Goal: Task Accomplishment & Management: Manage account settings

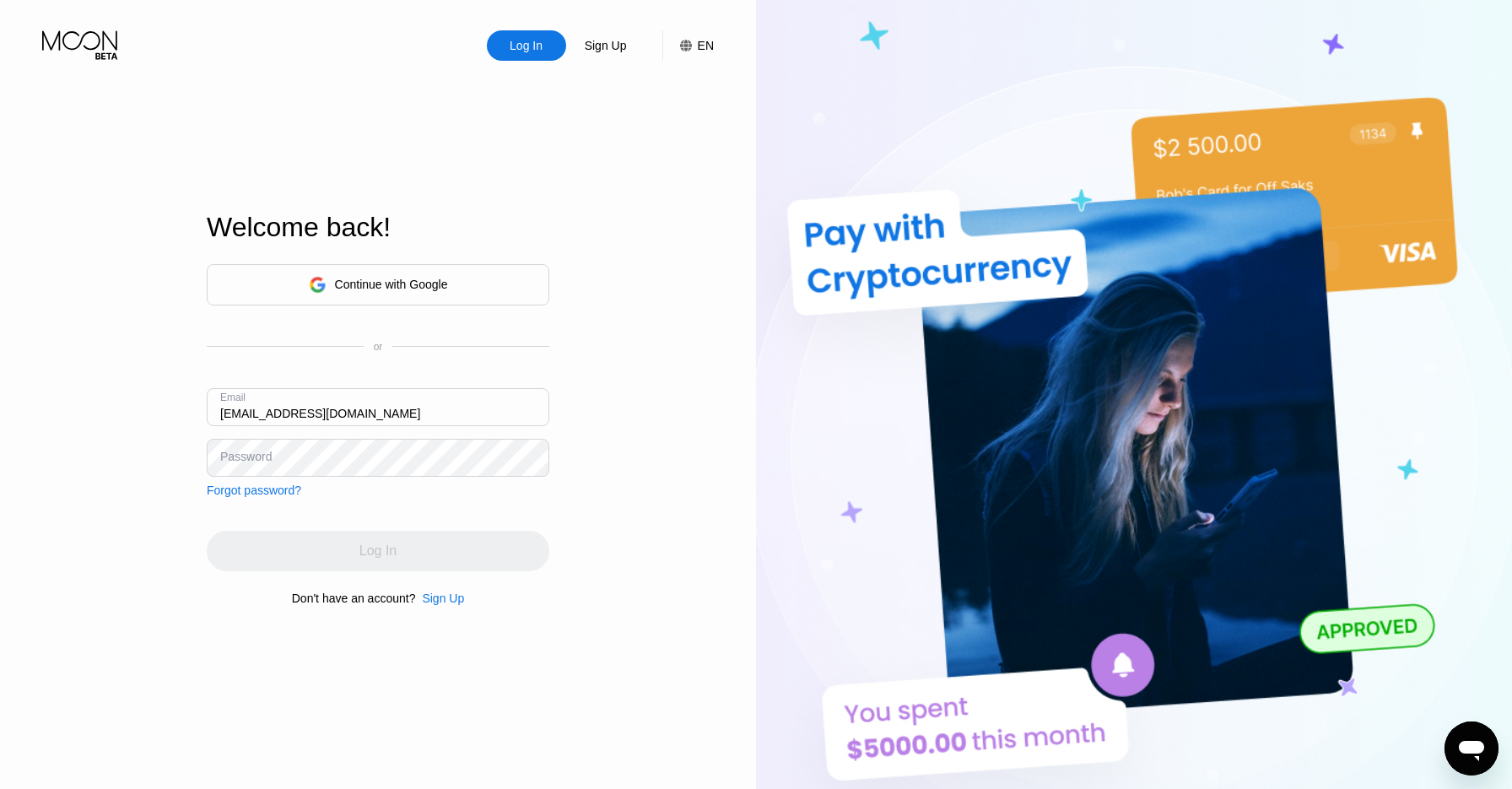
type input "[EMAIL_ADDRESS][DOMAIN_NAME]"
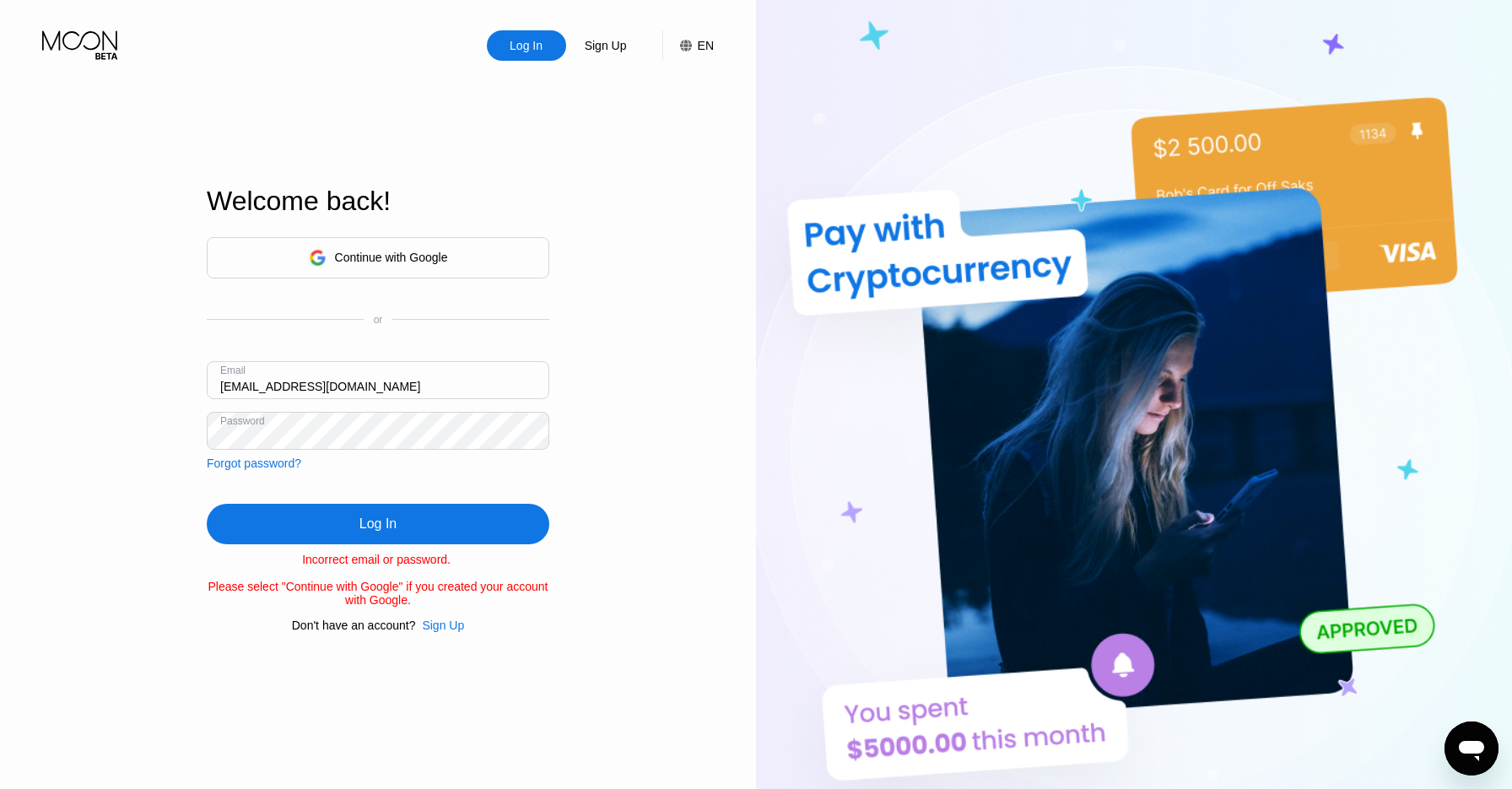
drag, startPoint x: 589, startPoint y: 211, endPoint x: 550, endPoint y: 230, distance: 43.4
click at [589, 211] on div "Log In Sign Up EN Language Select an item Save Welcome back! Continue with Goog…" at bounding box center [377, 433] width 756 height 868
click at [476, 252] on div "Continue with Google" at bounding box center [377, 257] width 342 height 41
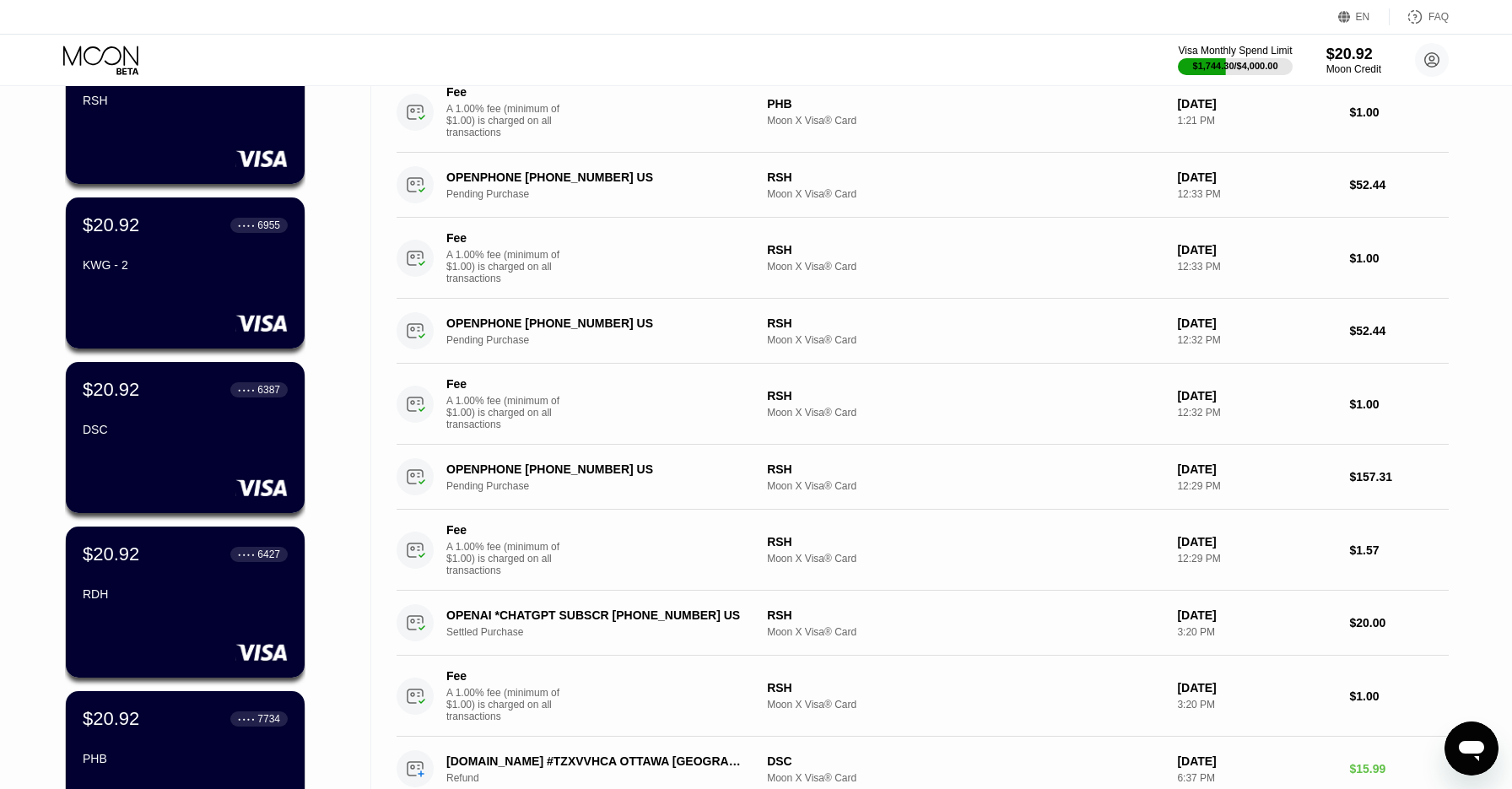
scroll to position [182, 0]
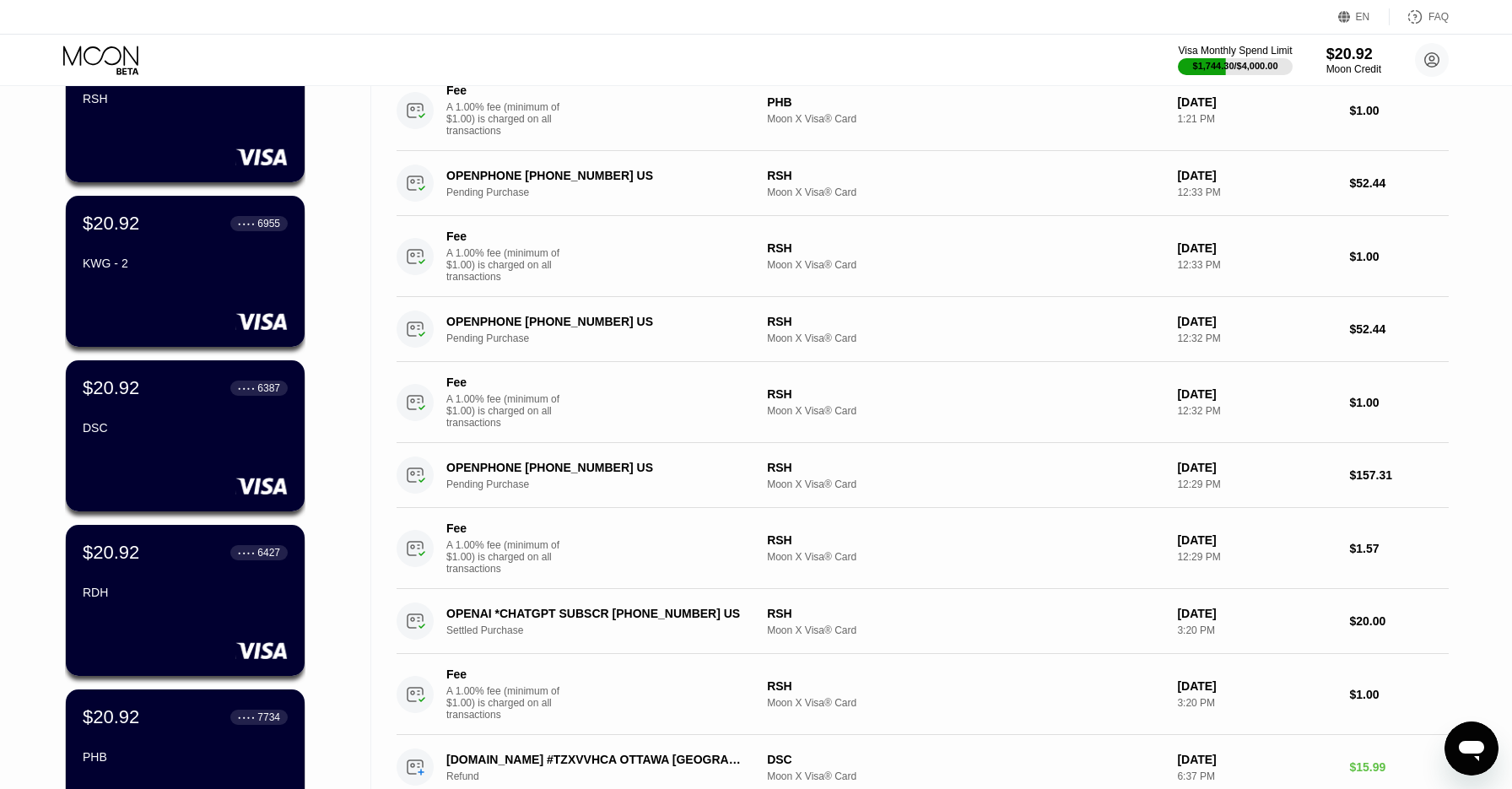
drag, startPoint x: 350, startPoint y: 223, endPoint x: 1477, endPoint y: 674, distance: 1213.9
click at [1478, 676] on div "Cards New Card Active Inactive $20.92 ● ● ● ● 7164 RSH $20.92 ● ● ● ● 6955 KWG …" at bounding box center [756, 593] width 1512 height 1377
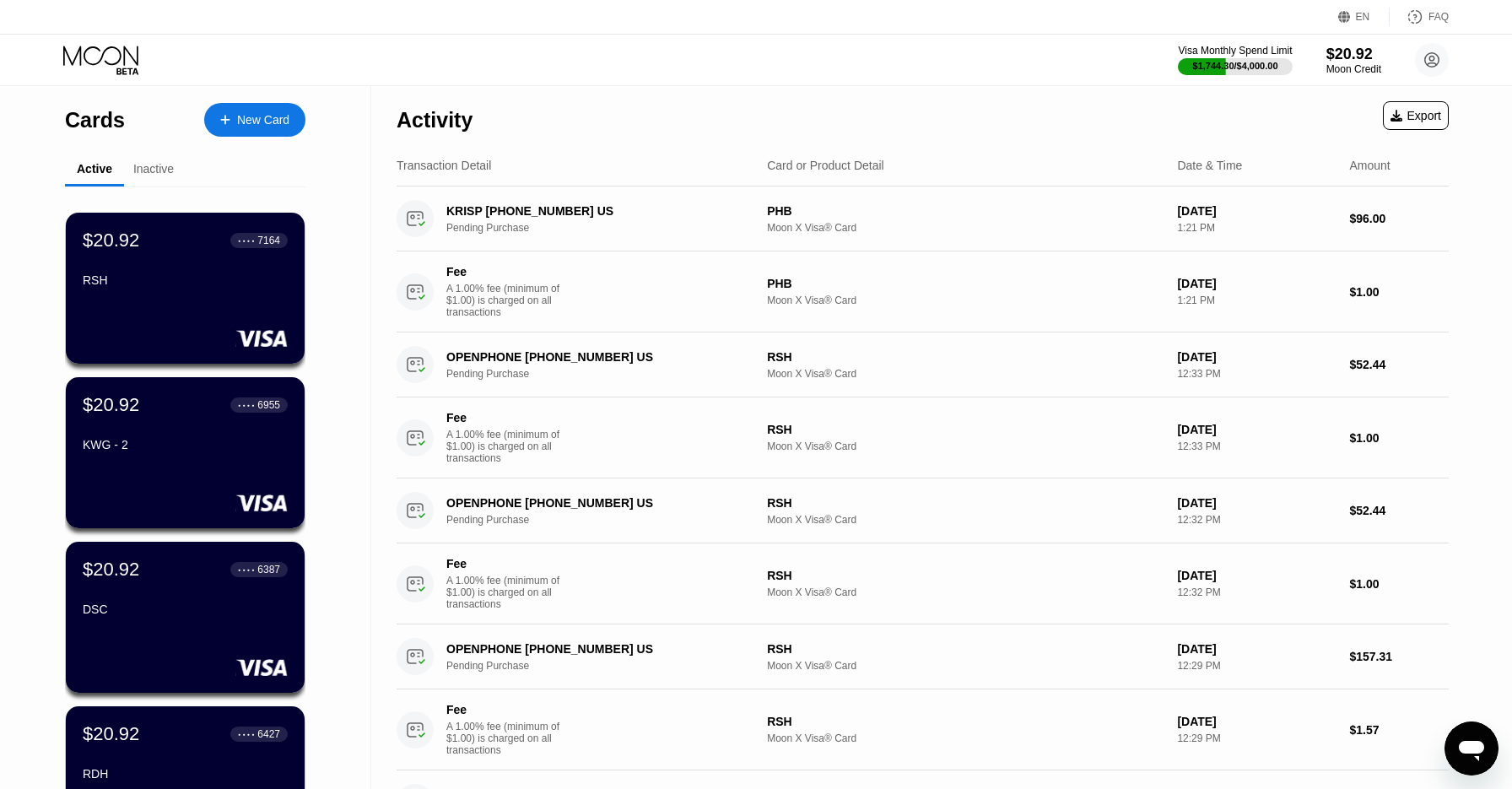
scroll to position [1, 0]
click at [944, 93] on div "Activity Export" at bounding box center [922, 115] width 1052 height 59
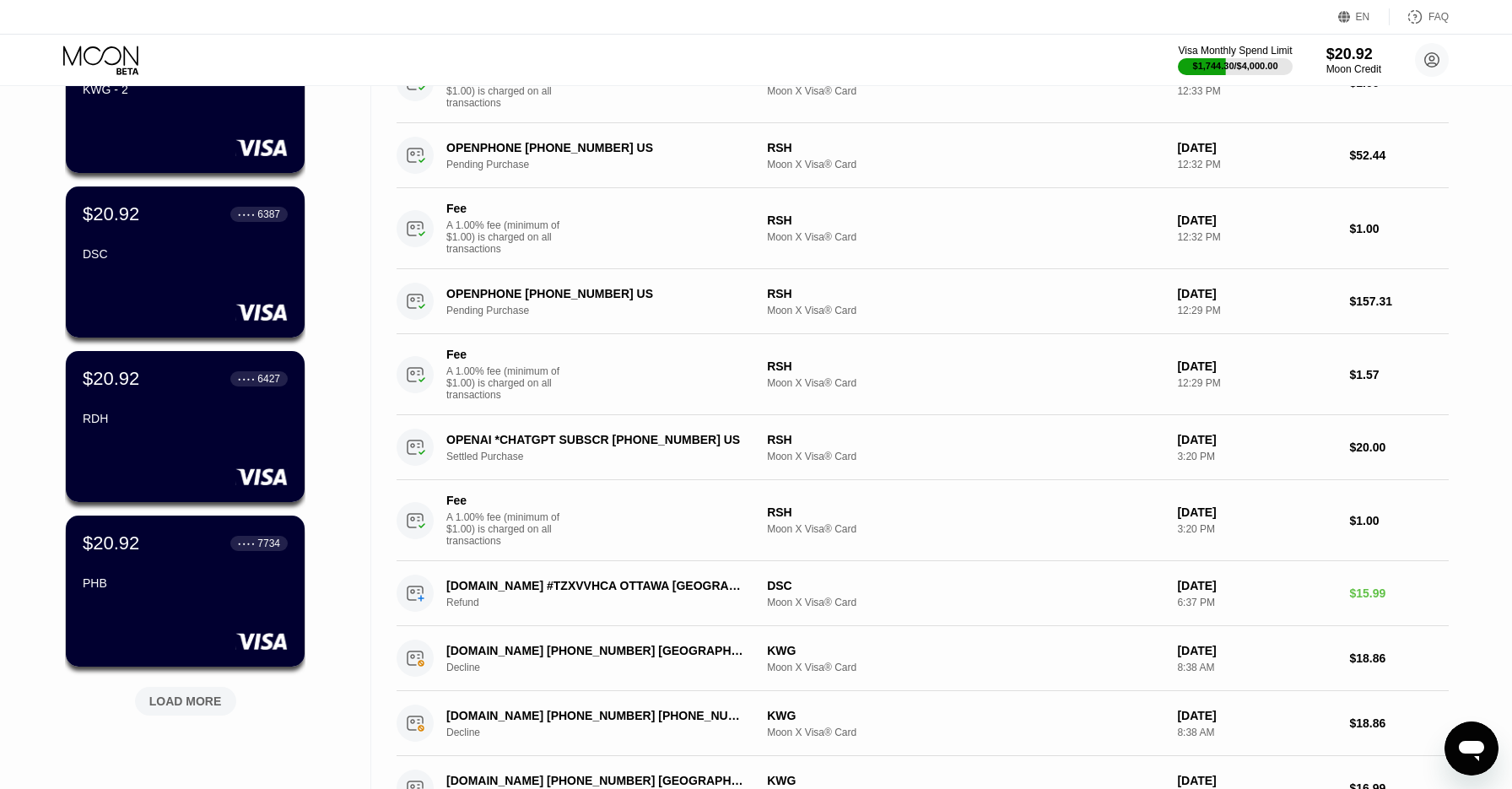
scroll to position [0, 0]
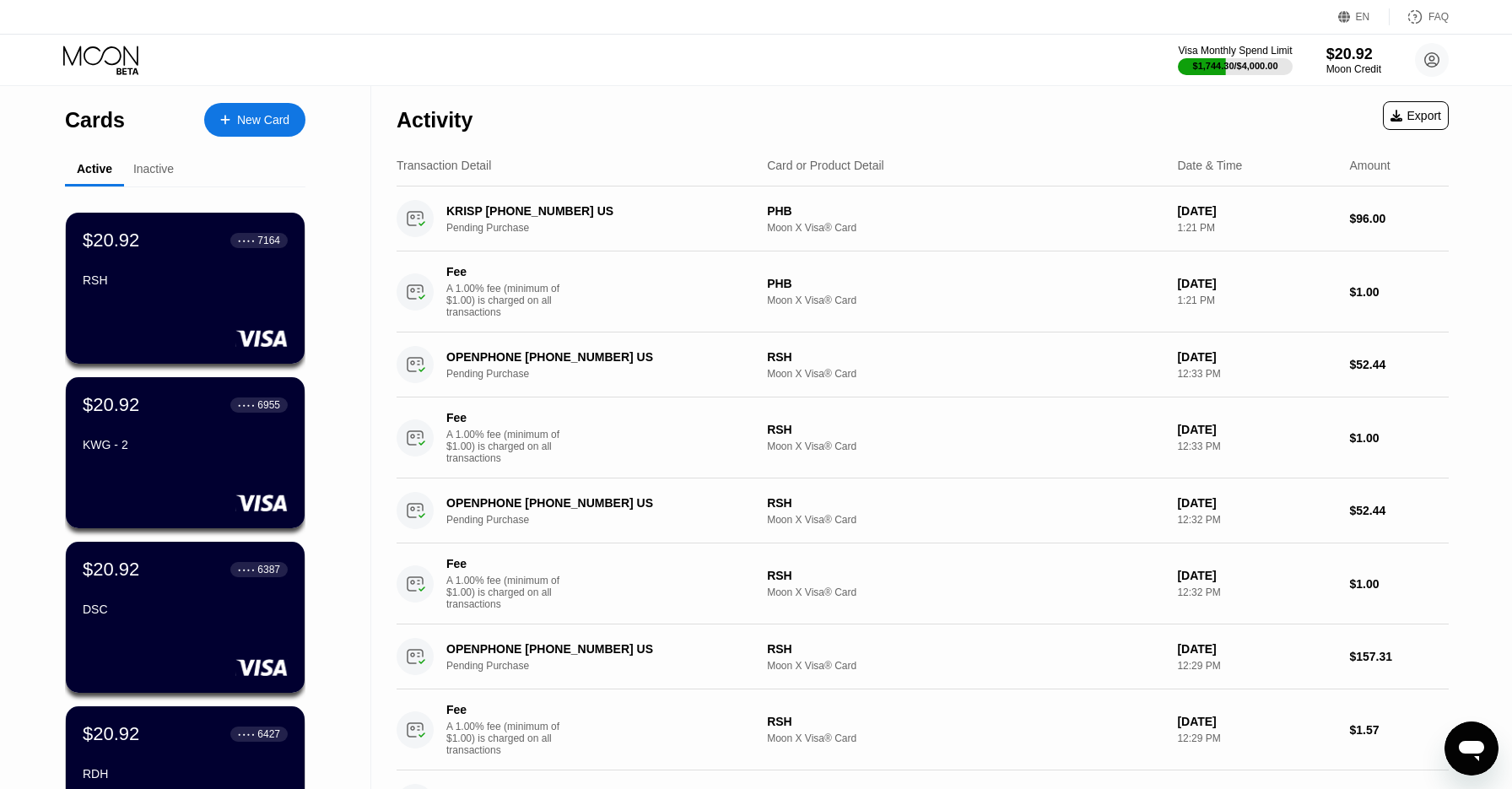
click at [794, 162] on div "Card or Product Detail" at bounding box center [825, 165] width 117 height 13
click at [795, 126] on div "Activity Export" at bounding box center [922, 116] width 1052 height 59
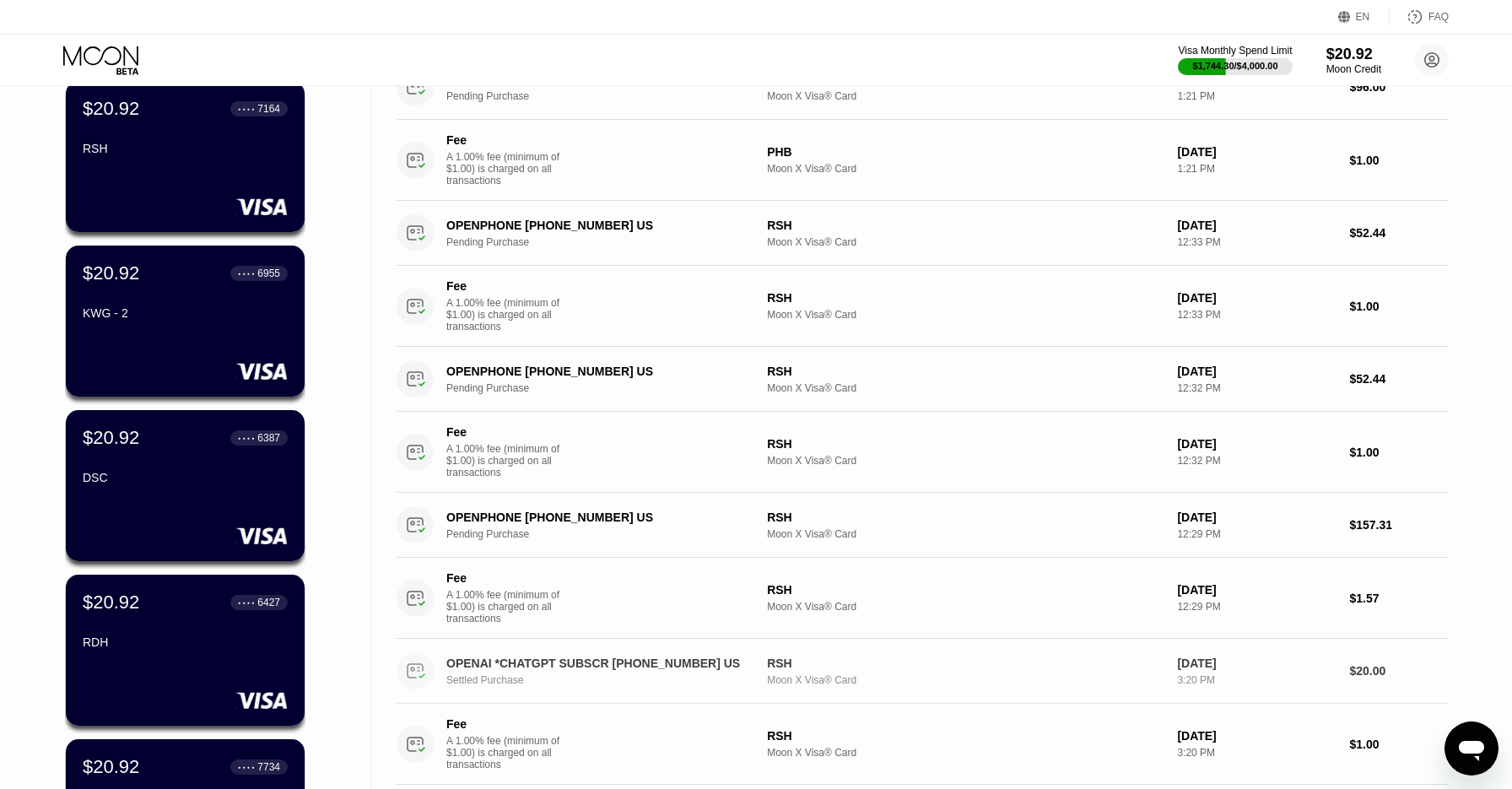
scroll to position [136, 0]
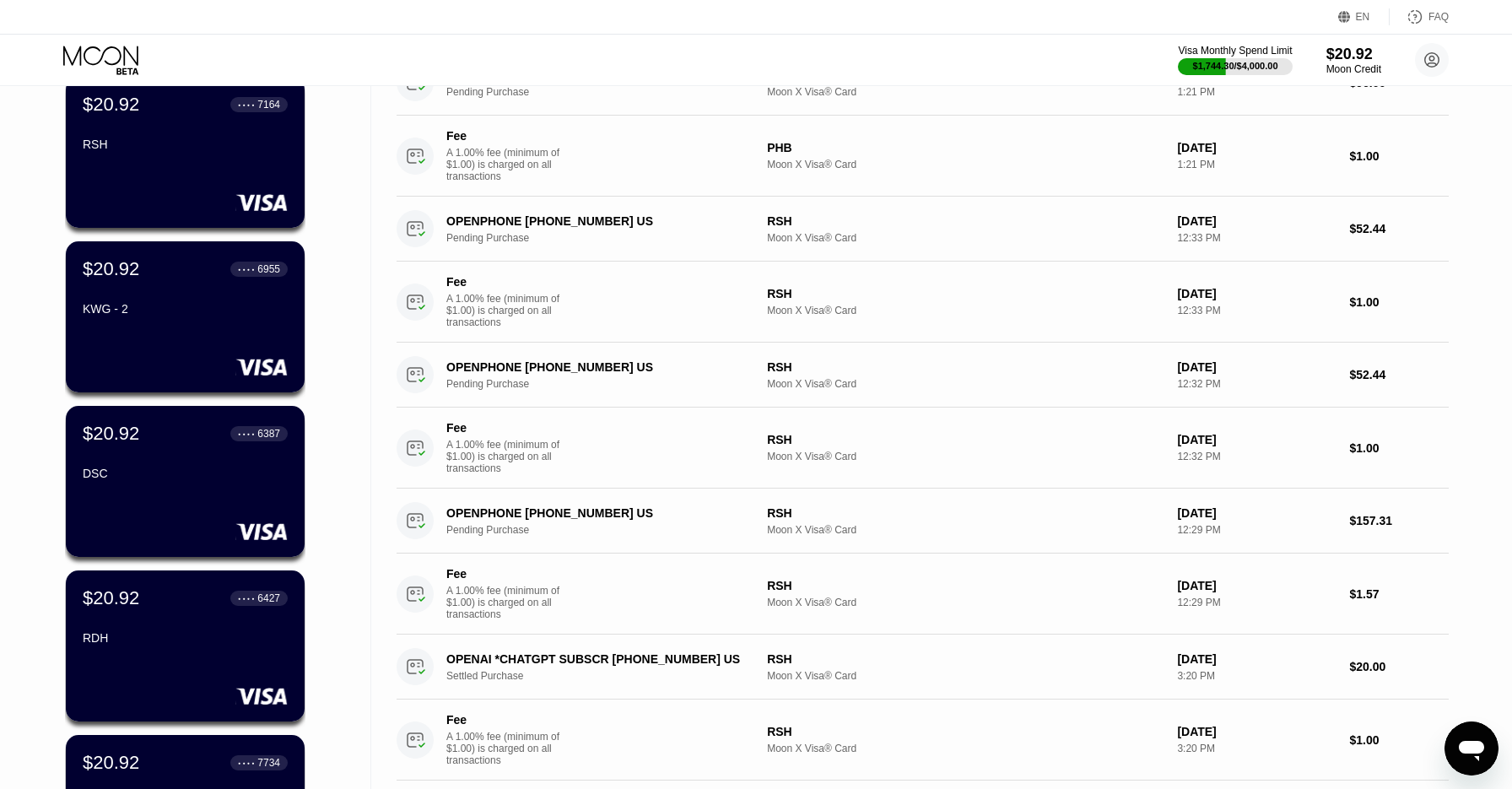
click at [421, 32] on div "EN Language Select an item Save FAQ" at bounding box center [756, 17] width 1512 height 34
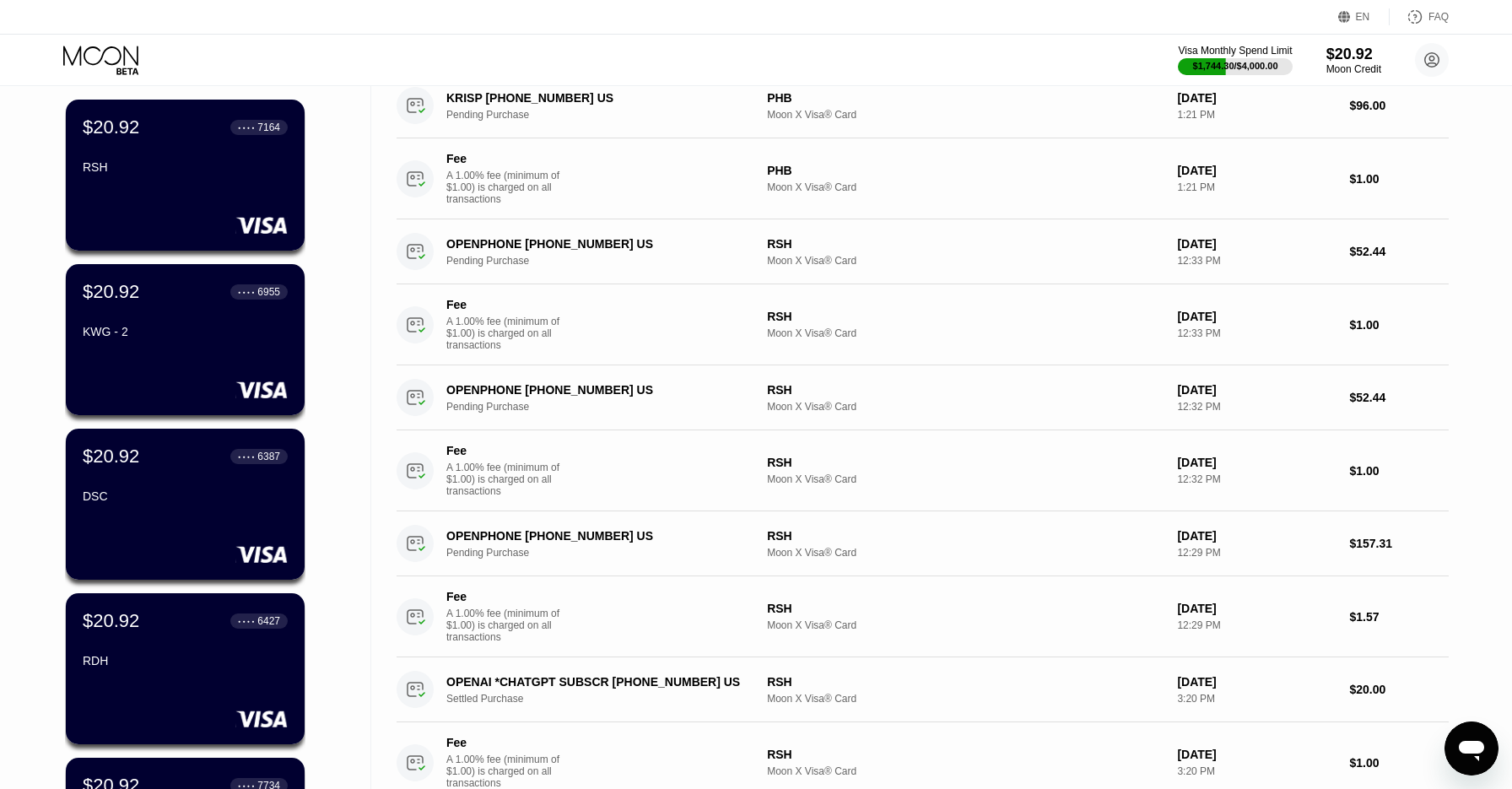
scroll to position [0, 0]
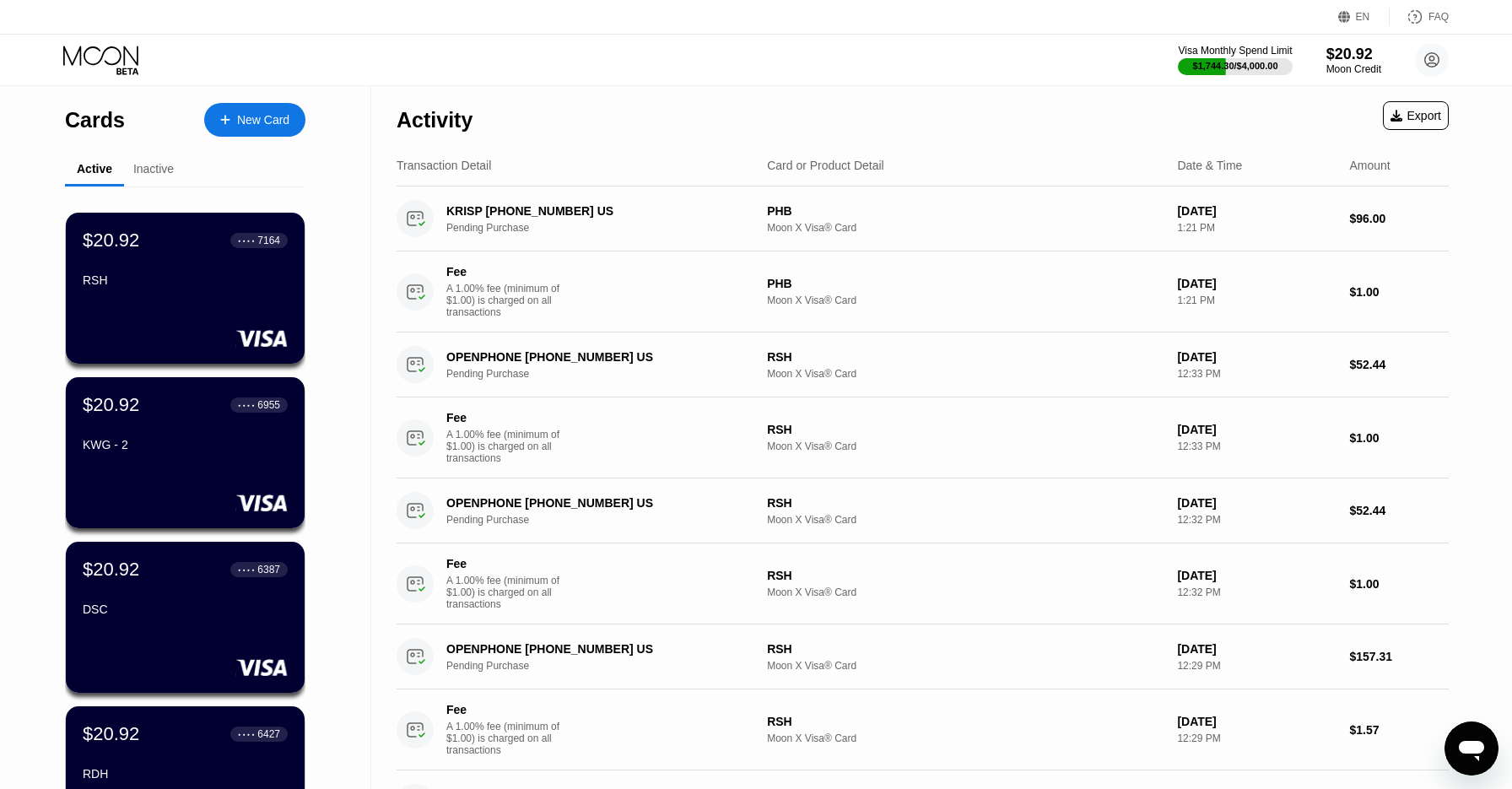
click at [809, 112] on div "Activity Export" at bounding box center [922, 116] width 1052 height 59
